Goal: Transaction & Acquisition: Download file/media

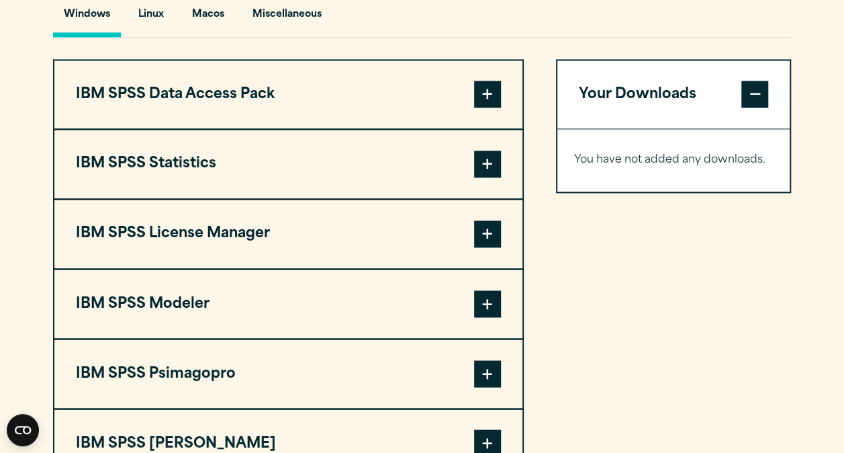
scroll to position [945, 0]
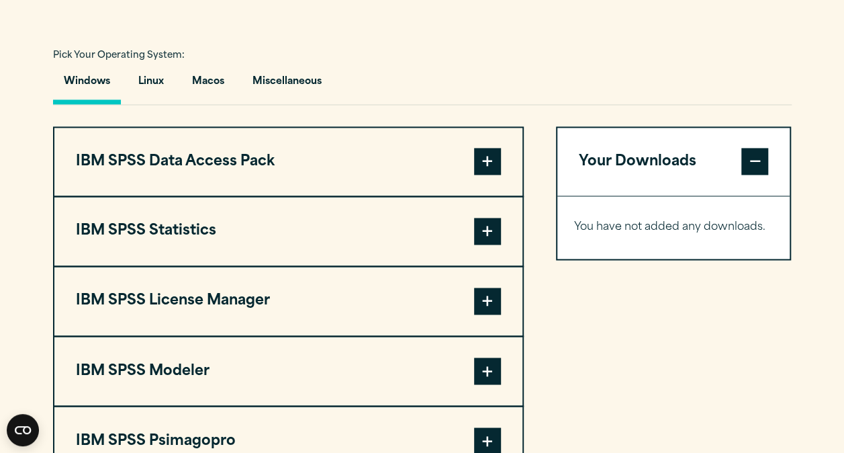
click at [488, 244] on span at bounding box center [487, 231] width 27 height 27
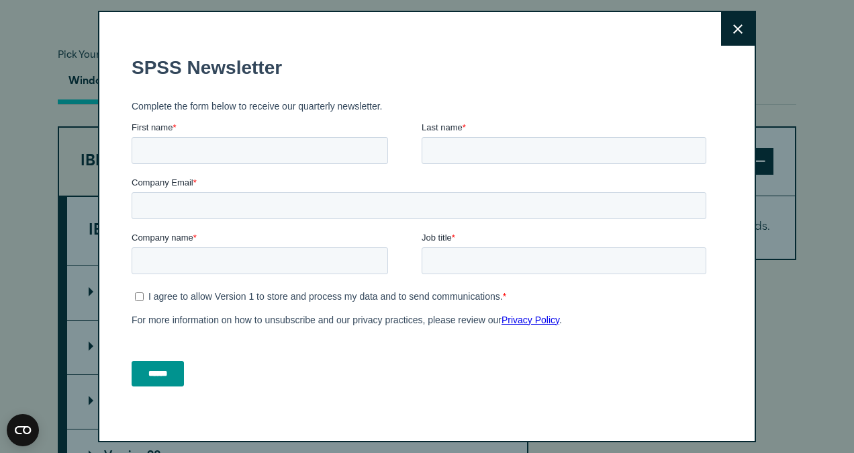
click at [721, 34] on button "Close" at bounding box center [738, 29] width 34 height 34
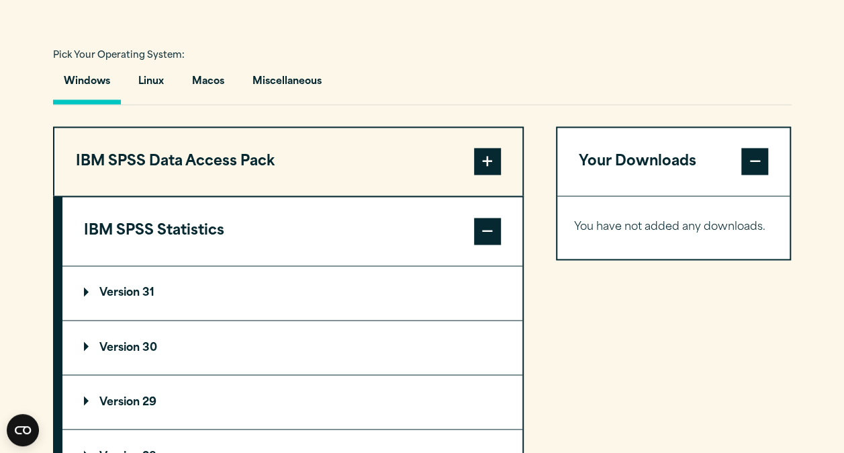
click at [180, 320] on summary "Version 31" at bounding box center [292, 293] width 460 height 54
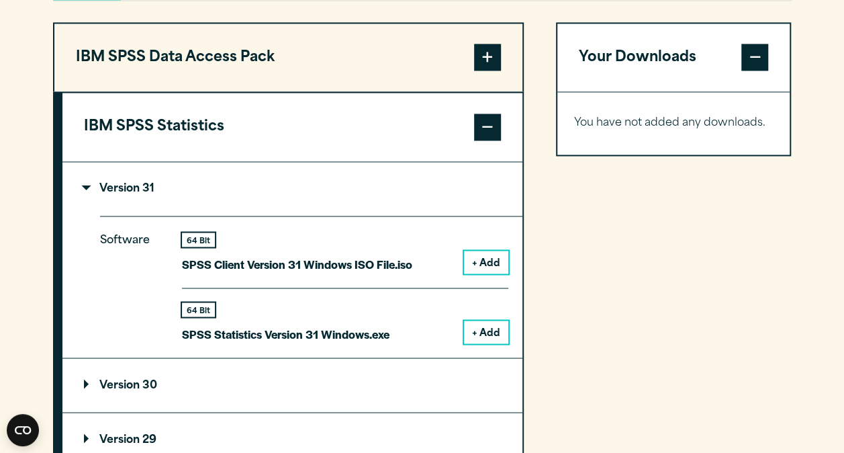
scroll to position [1079, 0]
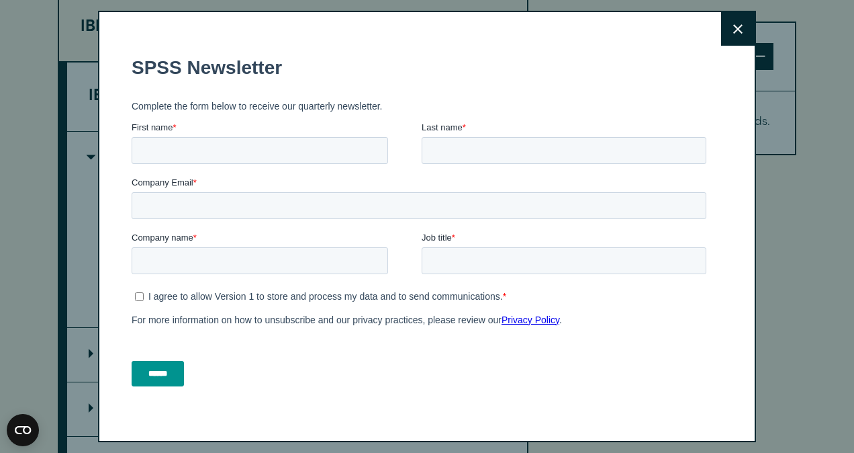
click at [728, 24] on button "Close" at bounding box center [738, 29] width 34 height 34
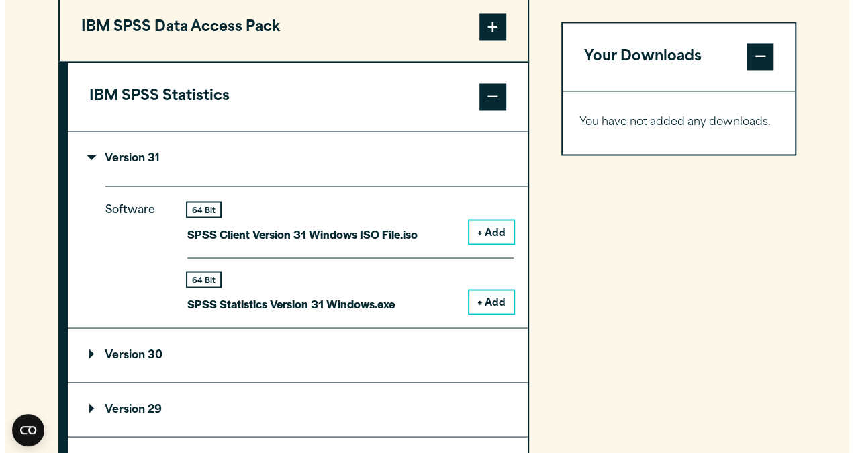
scroll to position [1147, 0]
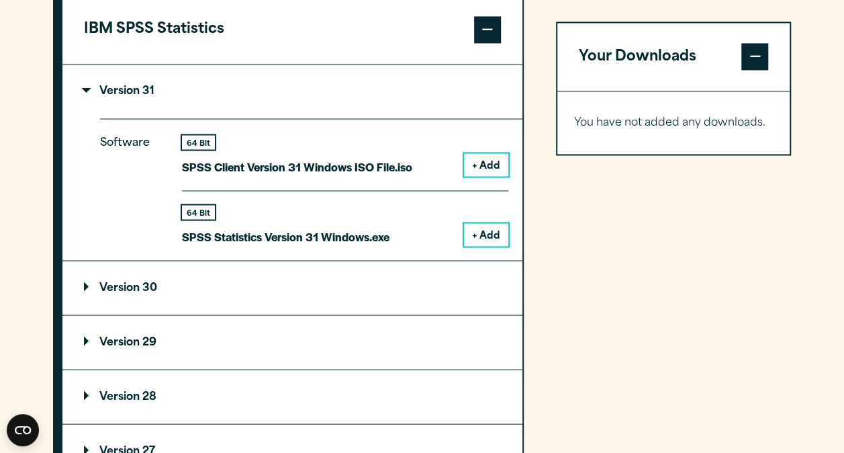
click at [492, 246] on button "+ Add" at bounding box center [486, 234] width 44 height 23
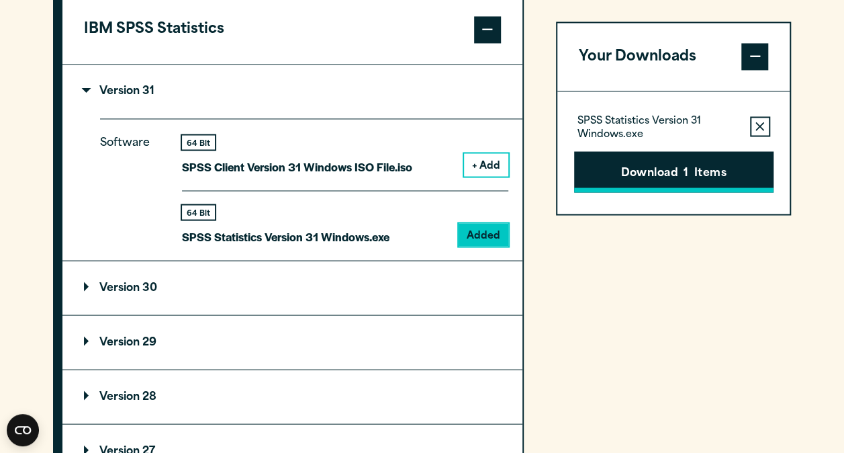
click at [689, 169] on button "Download 1 Items" at bounding box center [673, 172] width 199 height 42
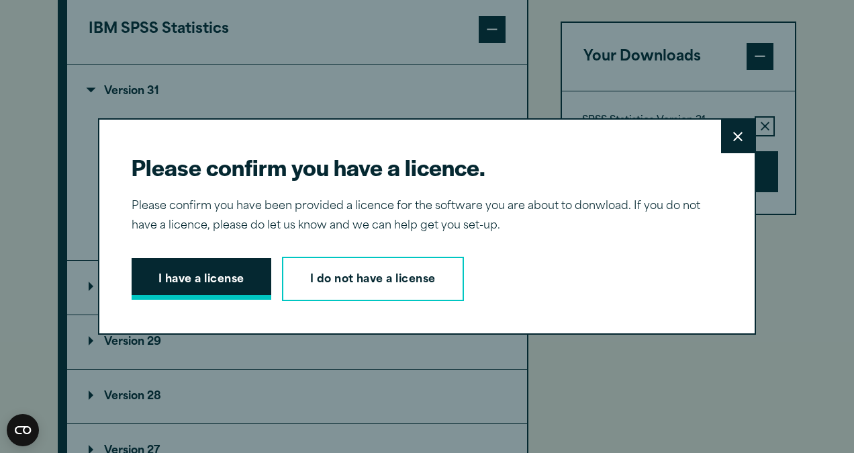
click at [233, 277] on button "I have a license" at bounding box center [202, 279] width 140 height 42
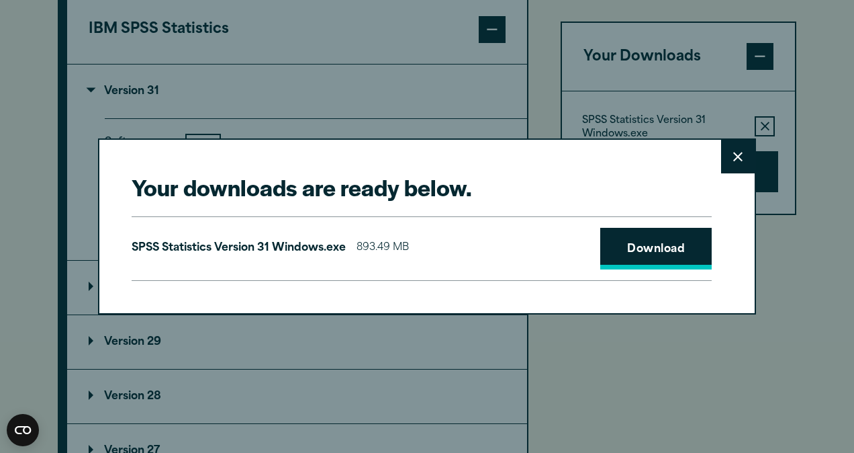
click at [672, 249] on link "Download" at bounding box center [655, 249] width 111 height 42
click at [656, 253] on link "Download" at bounding box center [655, 249] width 111 height 42
